Goal: Obtain resource: Obtain resource

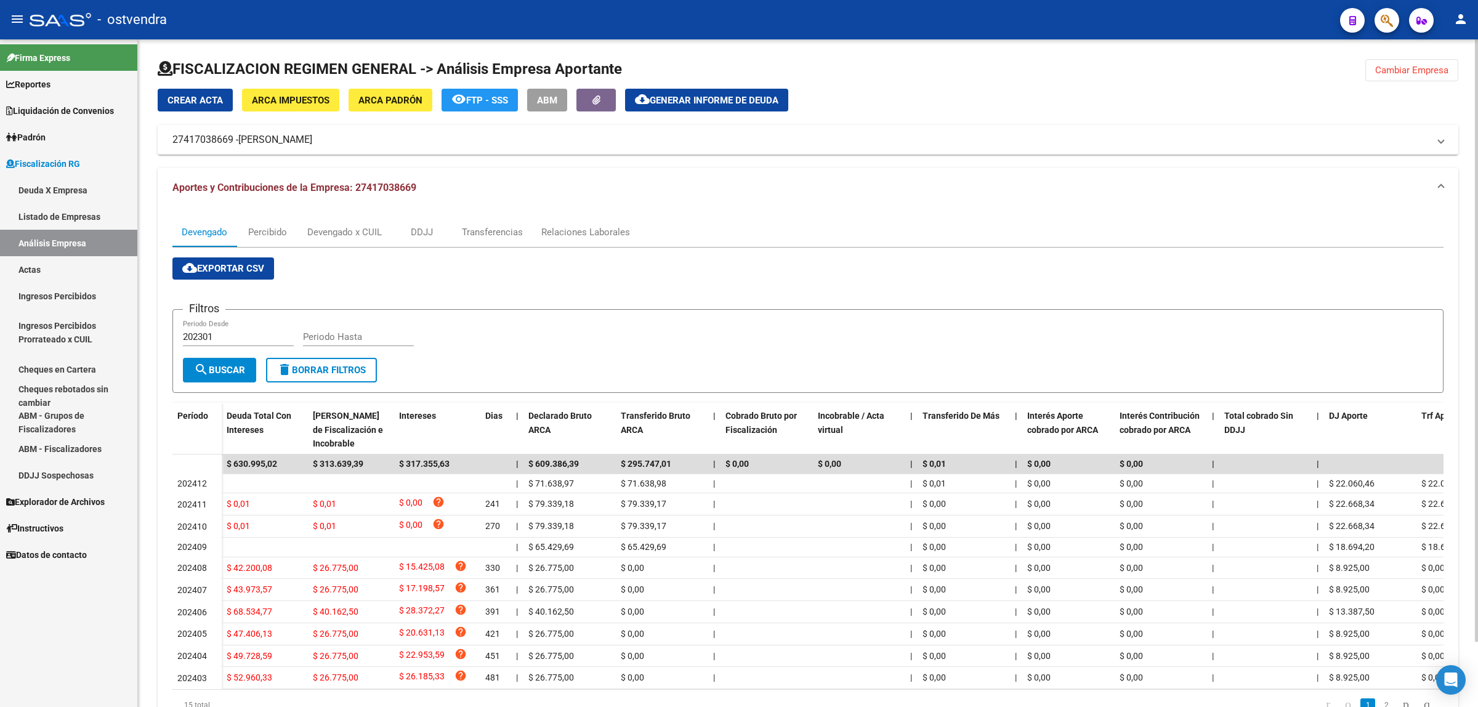
click at [1418, 65] on span "Cambiar Empresa" at bounding box center [1411, 70] width 73 height 11
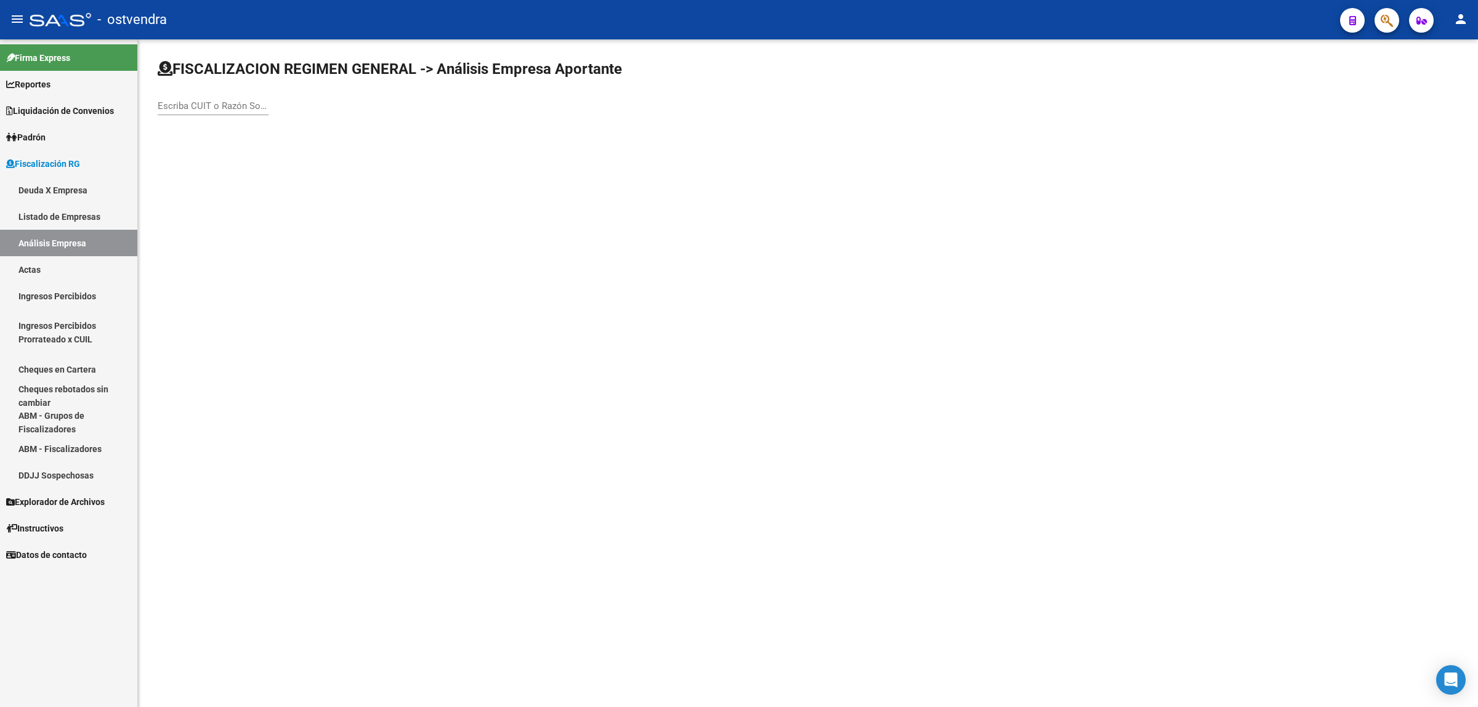
click at [208, 103] on input "Escriba CUIT o Razón Social para buscar" at bounding box center [213, 105] width 111 height 11
paste input "30716901250"
type input "30716901250"
click at [294, 124] on span "LA MANSION [PERSON_NAME]" at bounding box center [343, 130] width 350 height 30
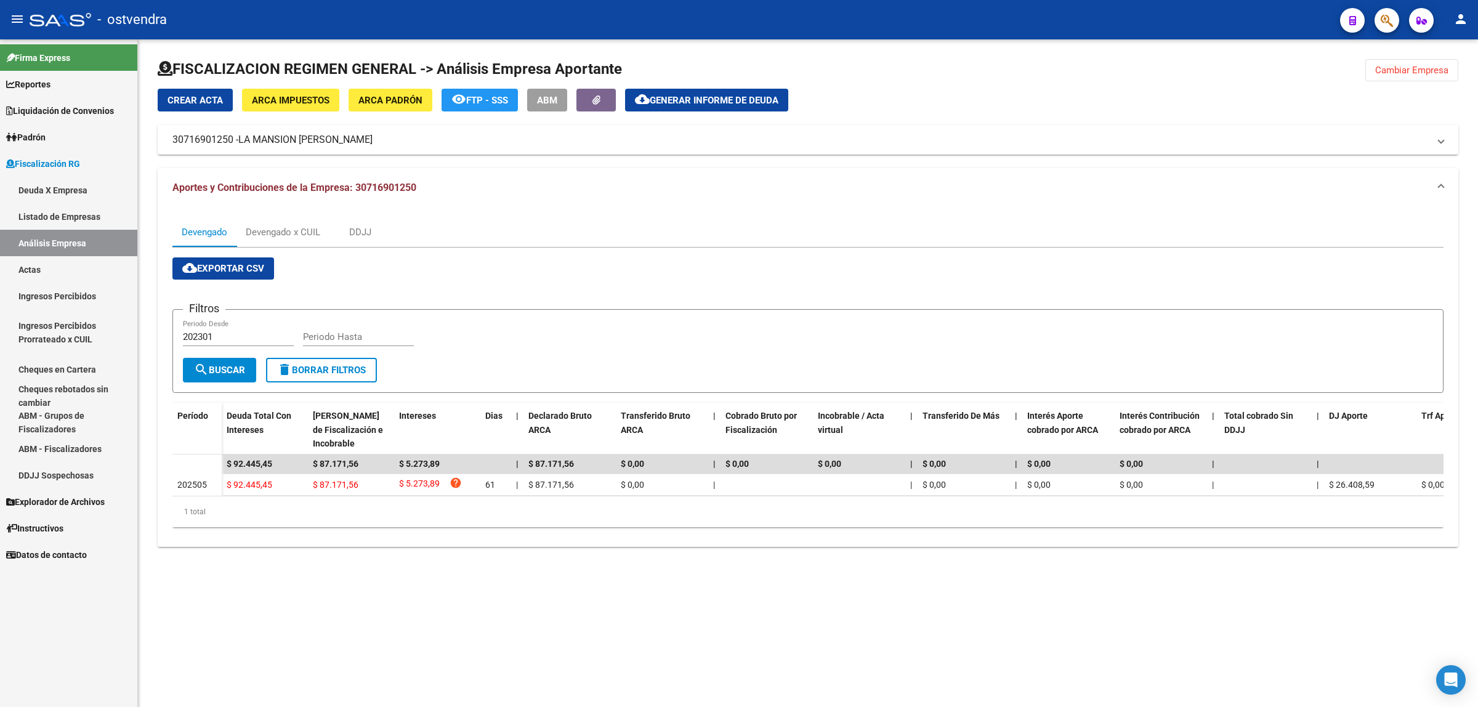
click at [242, 259] on button "cloud_download Exportar CSV" at bounding box center [223, 268] width 102 height 22
click at [291, 233] on div "Devengado x CUIL" at bounding box center [283, 232] width 75 height 14
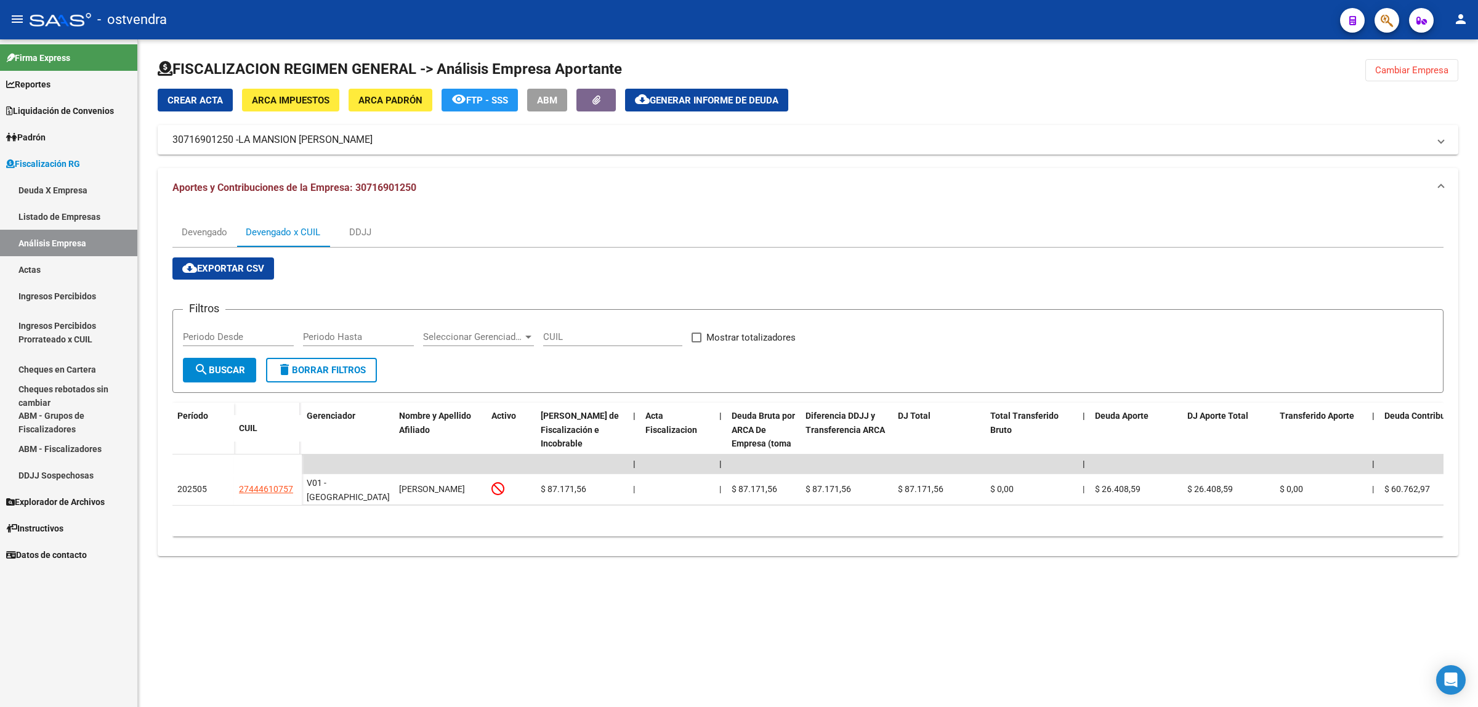
click at [238, 277] on button "cloud_download Exportar CSV" at bounding box center [223, 268] width 102 height 22
click at [706, 100] on span "Generar informe de deuda" at bounding box center [714, 100] width 129 height 11
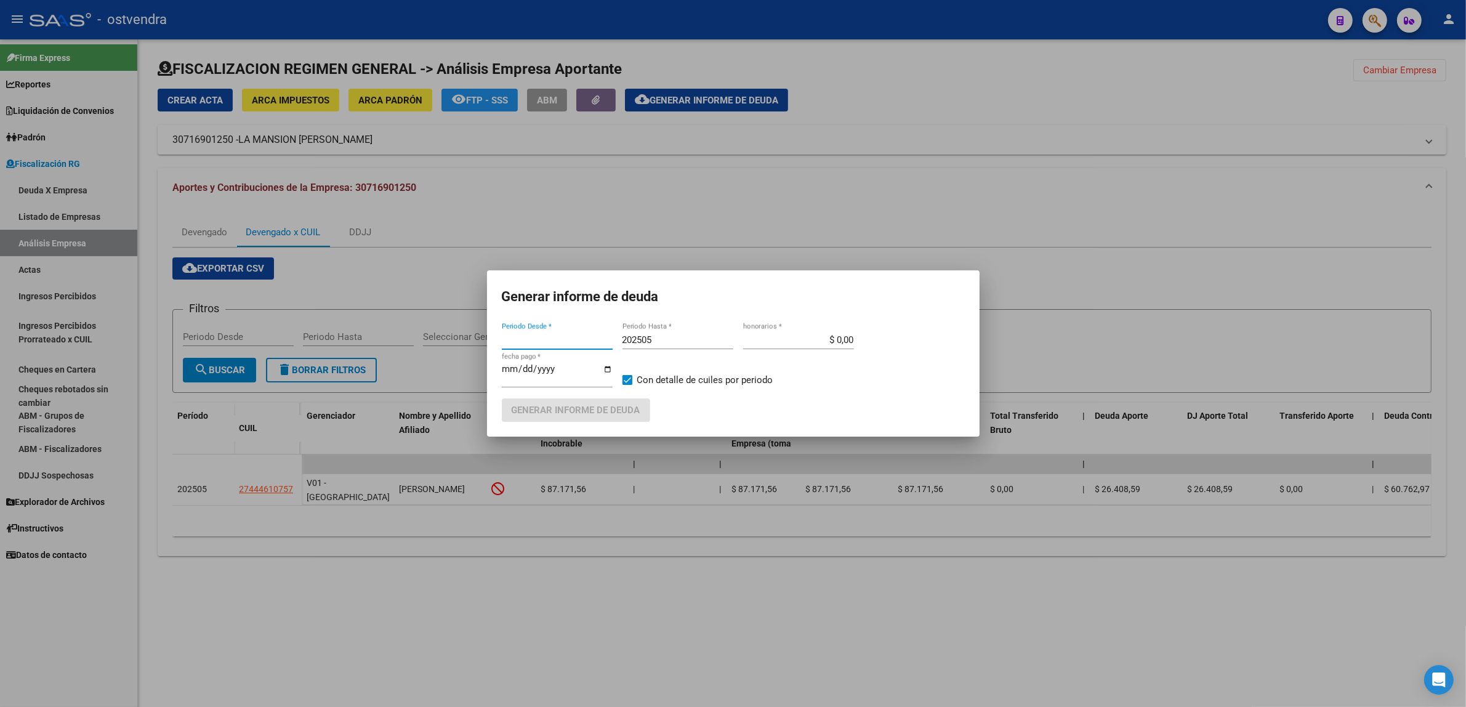
type input "202301"
click at [685, 337] on input "202505" at bounding box center [678, 339] width 111 height 11
type input "202508"
type input "[DATE]"
click at [604, 398] on button "Generar informe de deuda" at bounding box center [576, 409] width 148 height 23
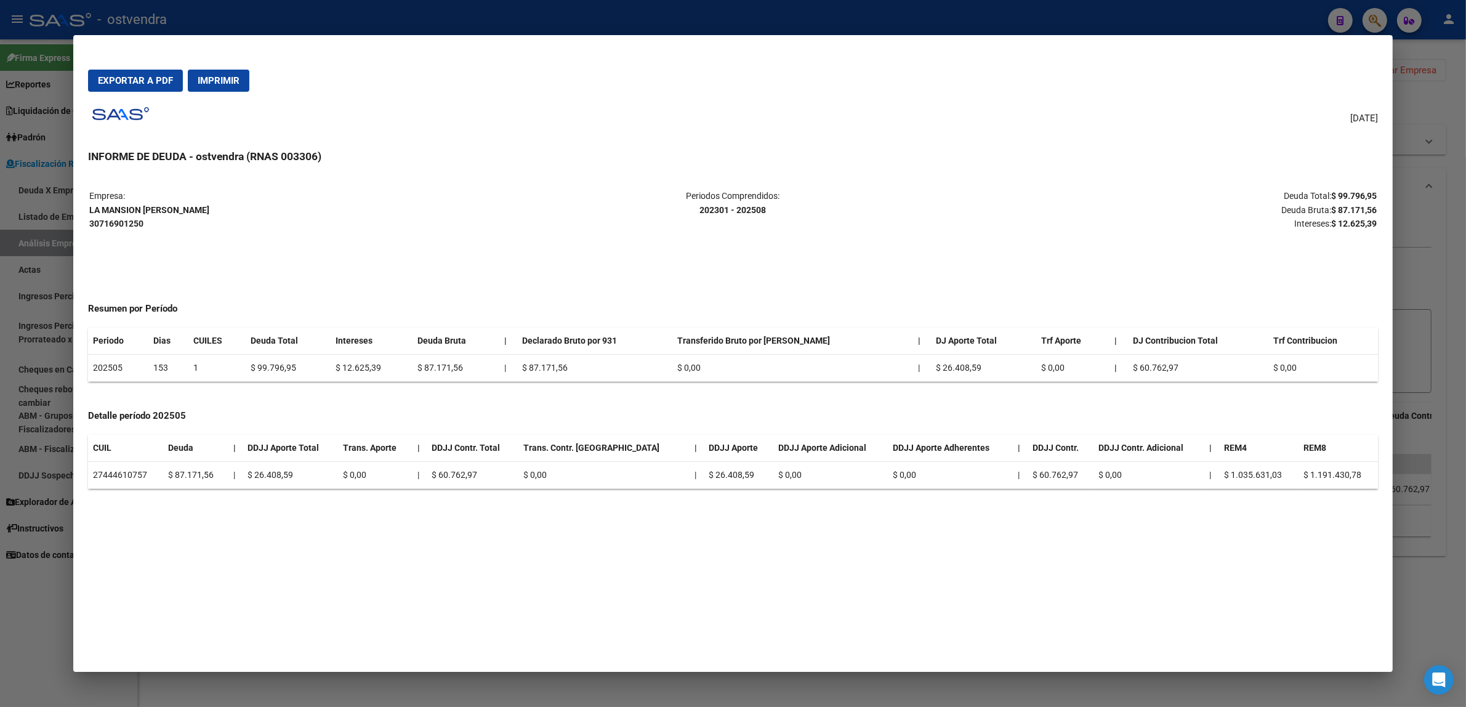
click at [154, 78] on span "Exportar a PDF" at bounding box center [135, 80] width 75 height 11
